Goal: Task Accomplishment & Management: Manage account settings

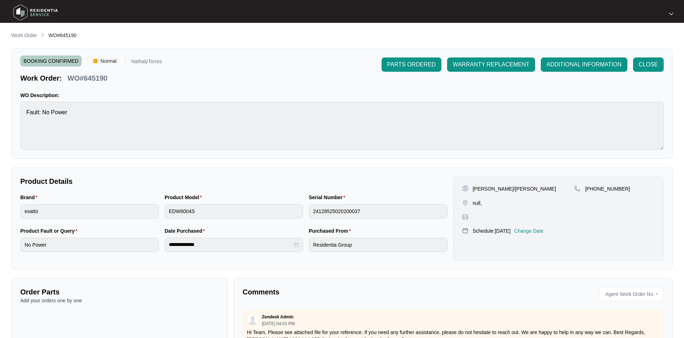
click at [22, 35] on p "Work Order" at bounding box center [24, 35] width 26 height 7
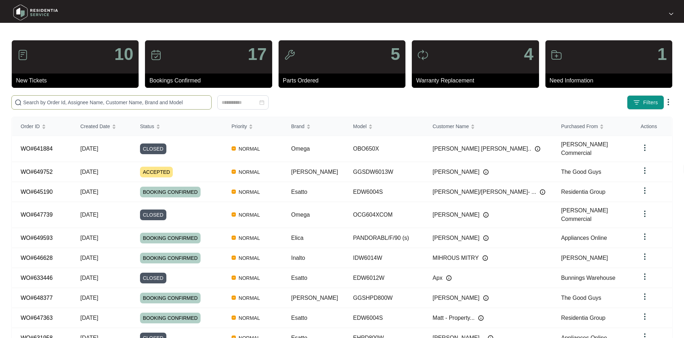
click at [148, 107] on span at bounding box center [111, 102] width 200 height 14
click at [146, 102] on input "text" at bounding box center [115, 102] width 185 height 8
paste input "645190"
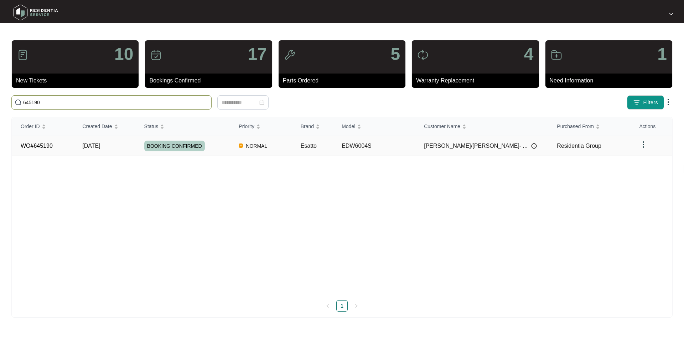
type input "645190"
click at [146, 139] on td "BOOKING CONFIRMED" at bounding box center [183, 146] width 95 height 20
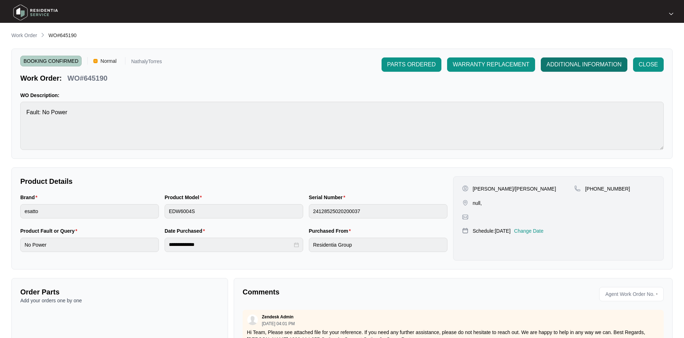
click at [564, 64] on span "ADDITIONAL INFORMATION" at bounding box center [584, 64] width 75 height 9
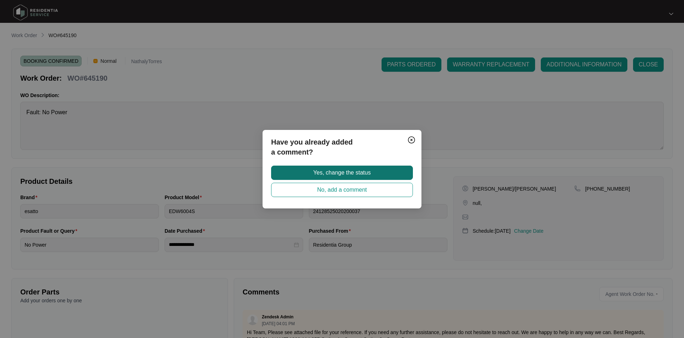
click at [372, 170] on button "Yes, change the status" at bounding box center [342, 172] width 142 height 14
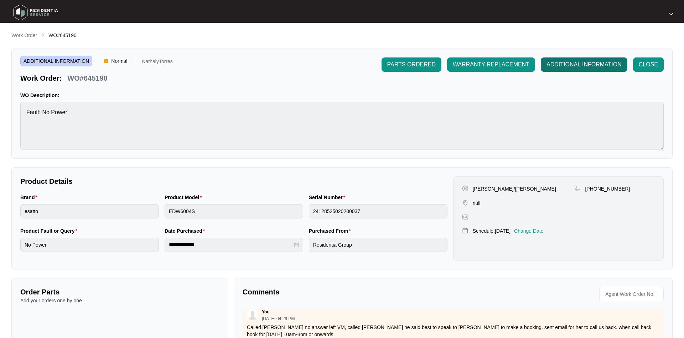
click at [549, 61] on span "ADDITIONAL INFORMATION" at bounding box center [584, 64] width 75 height 9
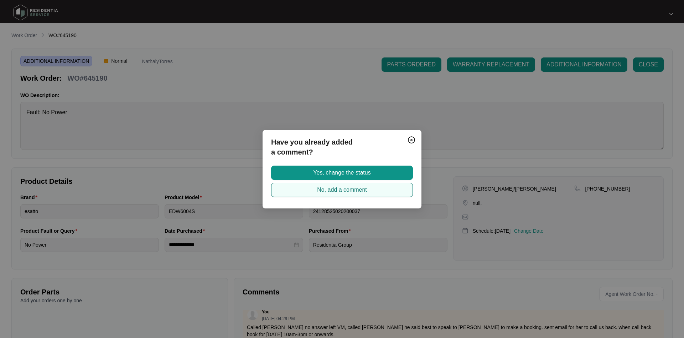
click at [349, 189] on span "No, add a comment" at bounding box center [342, 189] width 50 height 9
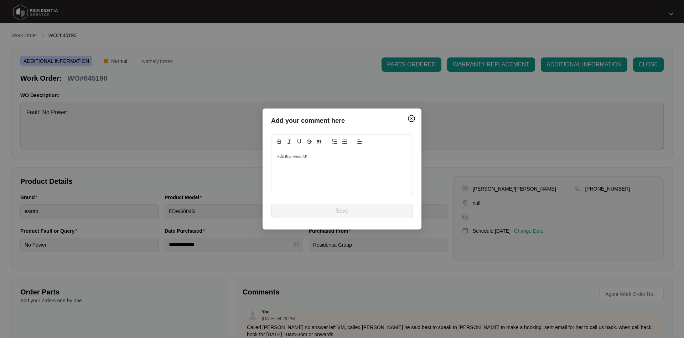
click at [323, 163] on div at bounding box center [342, 172] width 141 height 46
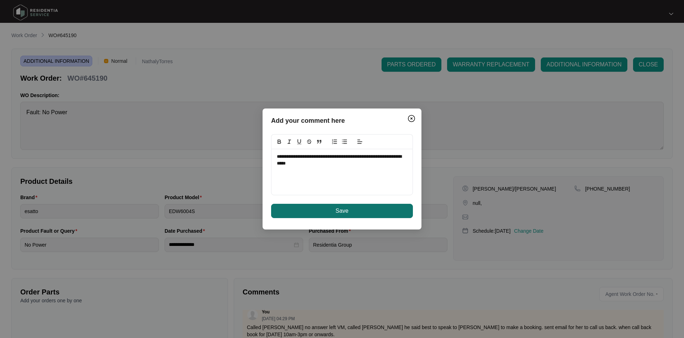
click at [323, 211] on button "Save" at bounding box center [342, 211] width 142 height 14
